Goal: Navigation & Orientation: Find specific page/section

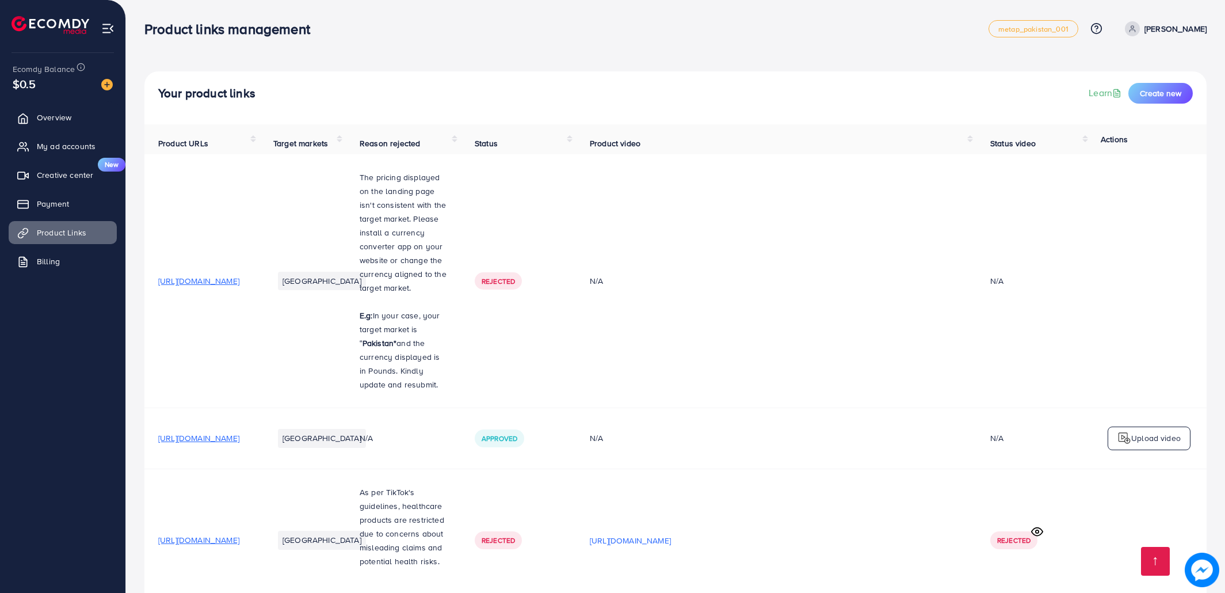
scroll to position [317, 0]
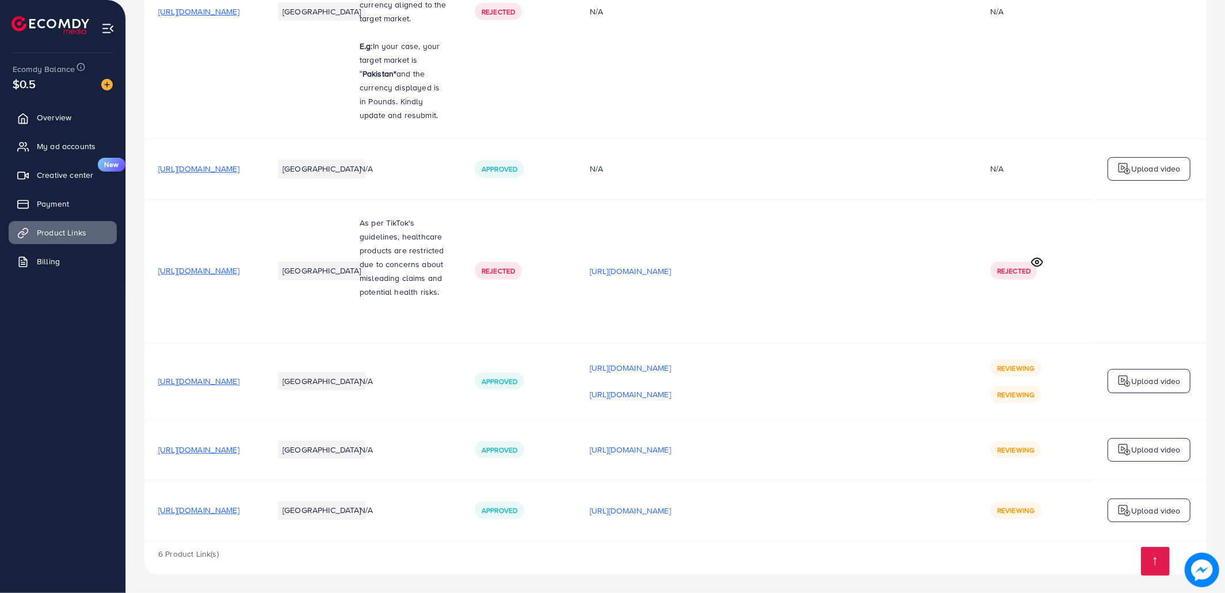
scroll to position [327, 0]
click at [239, 375] on span "[URL][DOMAIN_NAME]" at bounding box center [198, 381] width 81 height 12
click at [239, 444] on span "[URL][DOMAIN_NAME]" at bounding box center [198, 450] width 81 height 12
click at [239, 504] on span "[URL][DOMAIN_NAME]" at bounding box center [198, 510] width 81 height 12
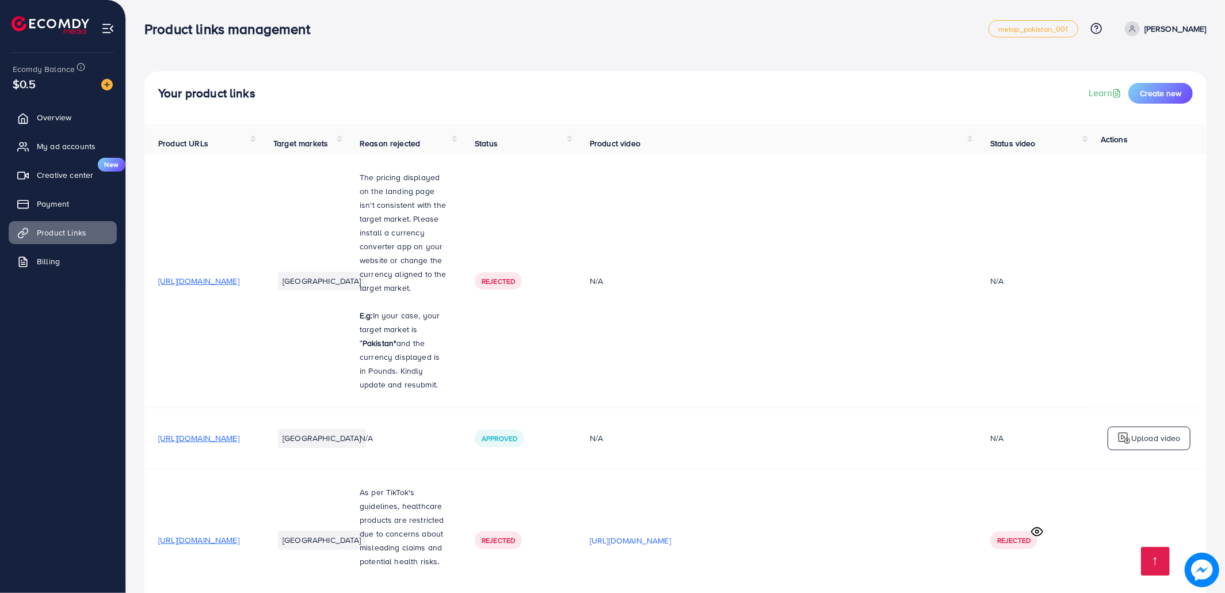
scroll to position [327, 0]
